Goal: Transaction & Acquisition: Book appointment/travel/reservation

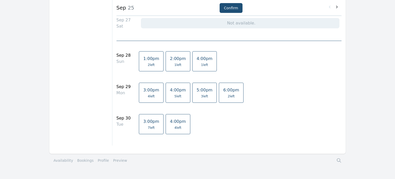
scroll to position [238, 0]
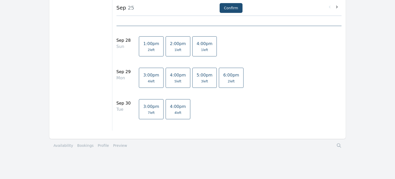
click at [85, 144] on link "Bookings" at bounding box center [85, 145] width 16 height 5
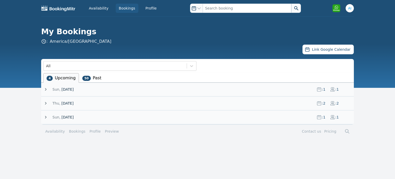
click at [48, 90] on span at bounding box center [47, 89] width 9 height 5
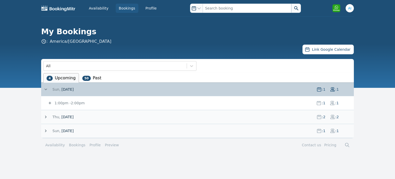
click at [44, 116] on icon at bounding box center [45, 116] width 5 height 5
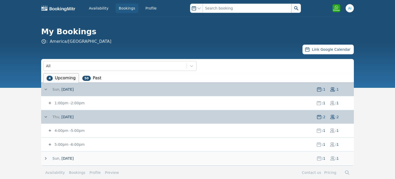
scroll to position [5, 0]
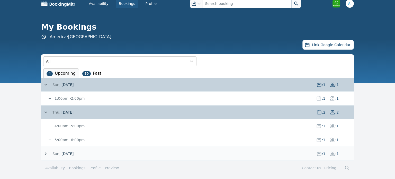
click at [46, 153] on icon at bounding box center [45, 153] width 5 height 5
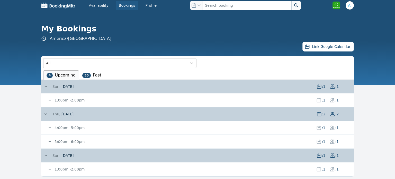
scroll to position [0, 0]
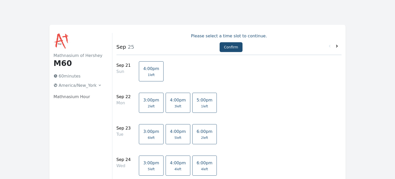
click at [337, 46] on icon at bounding box center [336, 45] width 5 height 5
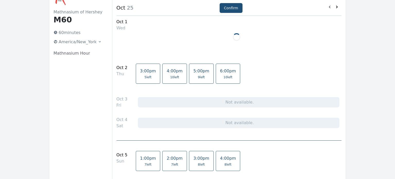
scroll to position [45, 0]
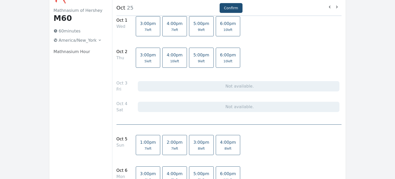
click at [198, 60] on span "9 left" at bounding box center [201, 61] width 7 height 4
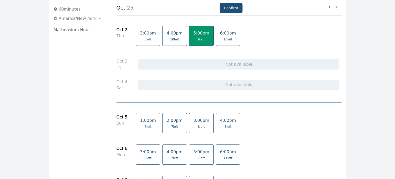
scroll to position [69, 0]
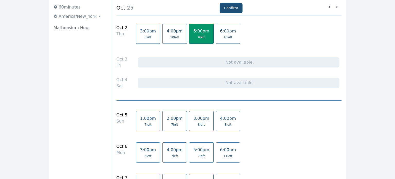
click at [145, 125] on span "7 left" at bounding box center [148, 124] width 7 height 4
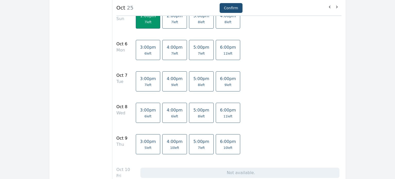
scroll to position [173, 0]
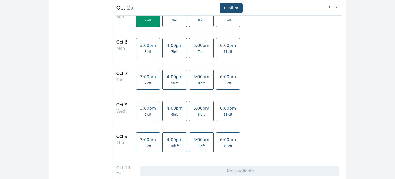
click at [196, 145] on span "7 left" at bounding box center [201, 146] width 16 height 4
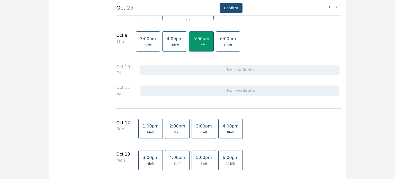
scroll to position [274, 0]
click at [146, 128] on link "1:00pm 6 left" at bounding box center [150, 128] width 25 height 20
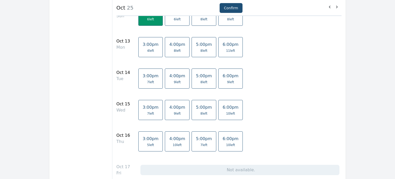
scroll to position [389, 0]
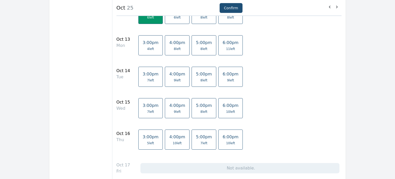
click at [194, 139] on link "5:00pm 7 left" at bounding box center [204, 139] width 25 height 20
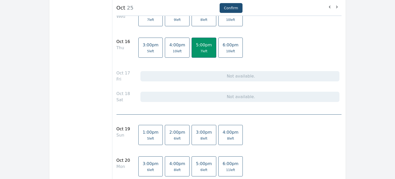
scroll to position [481, 0]
click at [143, 136] on span "5 left" at bounding box center [151, 138] width 16 height 4
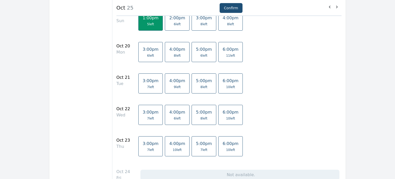
scroll to position [595, 0]
click at [192, 144] on link "5:00pm 7 left" at bounding box center [204, 146] width 25 height 20
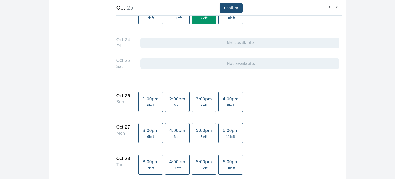
scroll to position [726, 0]
click at [143, 103] on span "6 left" at bounding box center [151, 105] width 16 height 4
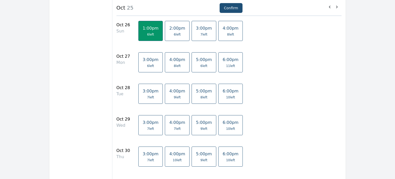
scroll to position [820, 0]
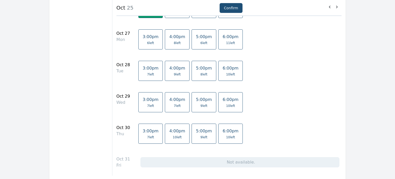
click at [200, 135] on span "9 left" at bounding box center [203, 137] width 7 height 4
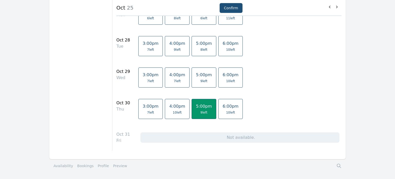
scroll to position [863, 0]
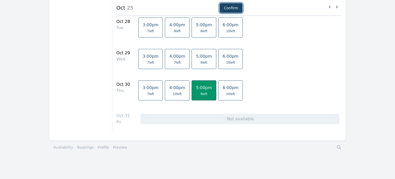
click at [228, 6] on button "Confirm" at bounding box center [231, 8] width 23 height 10
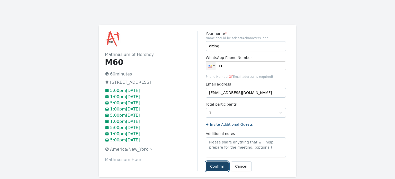
click at [221, 166] on button "Confirm" at bounding box center [217, 166] width 23 height 10
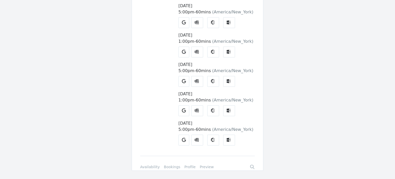
scroll to position [213, 0]
